Goal: Check status: Check status

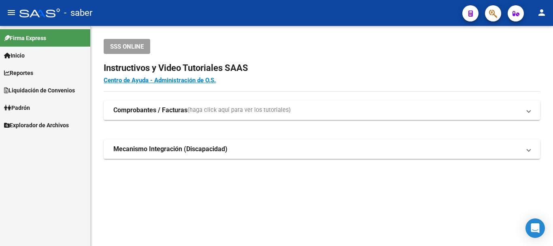
click at [488, 13] on button "button" at bounding box center [493, 13] width 16 height 16
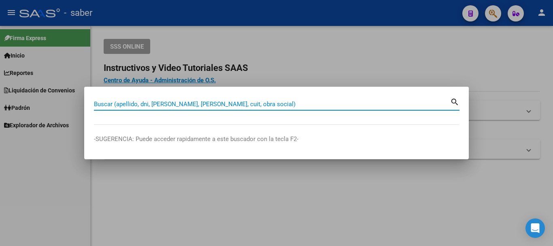
click at [242, 102] on input "Buscar (apellido, dni, [PERSON_NAME], [PERSON_NAME], cuit, obra social)" at bounding box center [272, 103] width 356 height 7
paste input "27202109034"
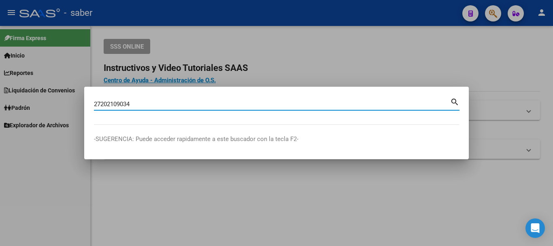
type input "27202109034"
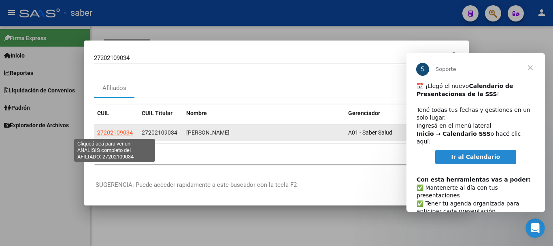
click at [111, 133] on span "27202109034" at bounding box center [115, 132] width 36 height 6
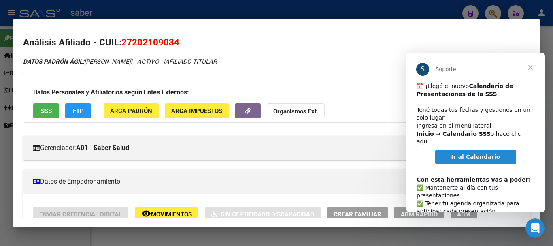
click at [530, 64] on span "Cerrar" at bounding box center [530, 67] width 29 height 29
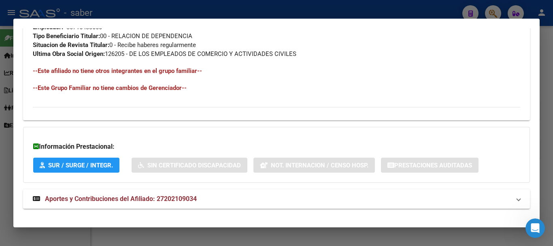
scroll to position [434, 0]
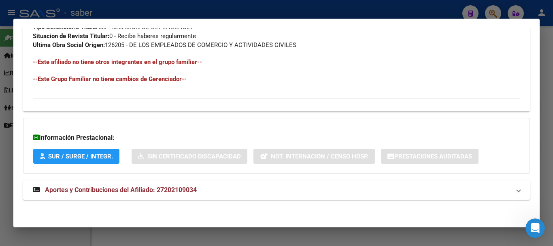
click at [100, 188] on span "Aportes y Contribuciones del Afiliado: 27202109034" at bounding box center [121, 190] width 152 height 8
click at [152, 193] on span "Aportes y Contribuciones del Afiliado: 27202109034" at bounding box center [121, 193] width 152 height 8
drag, startPoint x: 119, startPoint y: 189, endPoint x: 129, endPoint y: 189, distance: 9.7
click at [120, 189] on span "Aportes y Contribuciones del Afiliado: 27202109034" at bounding box center [121, 190] width 152 height 8
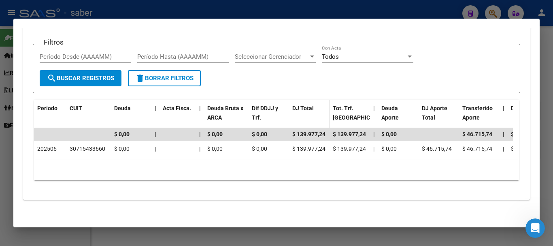
scroll to position [646, 0]
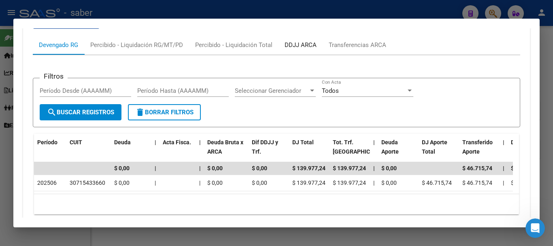
click at [312, 45] on div "DDJJ ARCA" at bounding box center [301, 44] width 32 height 9
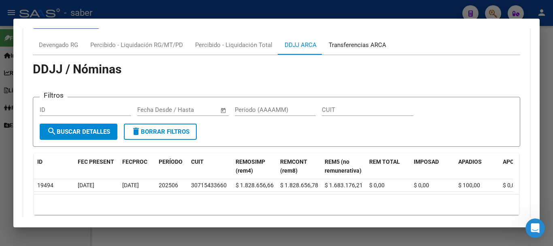
click at [357, 45] on div "Transferencias ARCA" at bounding box center [357, 44] width 57 height 9
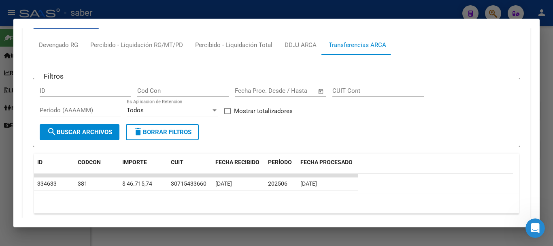
scroll to position [679, 0]
